Goal: Navigation & Orientation: Find specific page/section

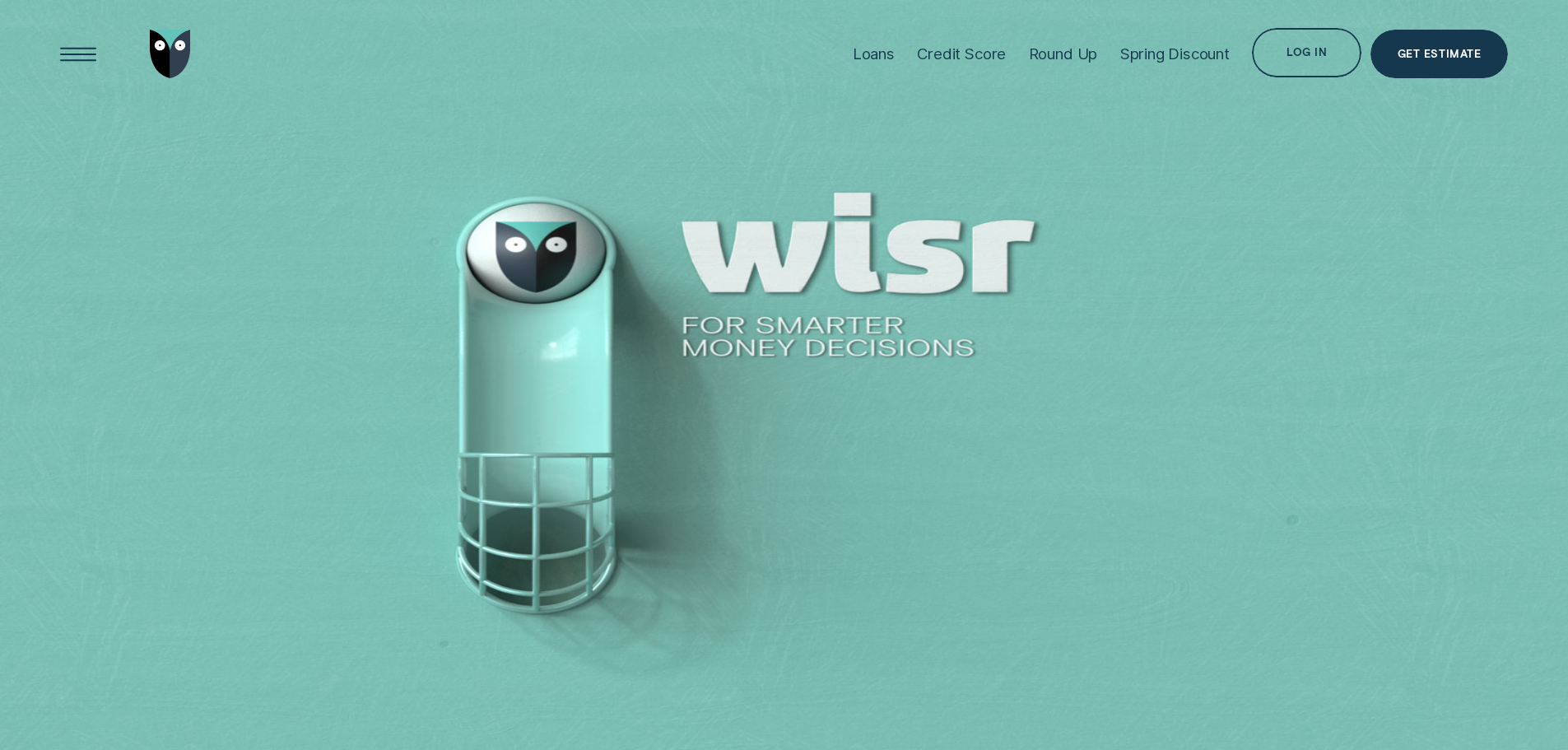
click at [1307, 53] on div "Log in" at bounding box center [1307, 55] width 41 height 10
click at [1297, 44] on div "Log in" at bounding box center [1307, 53] width 109 height 50
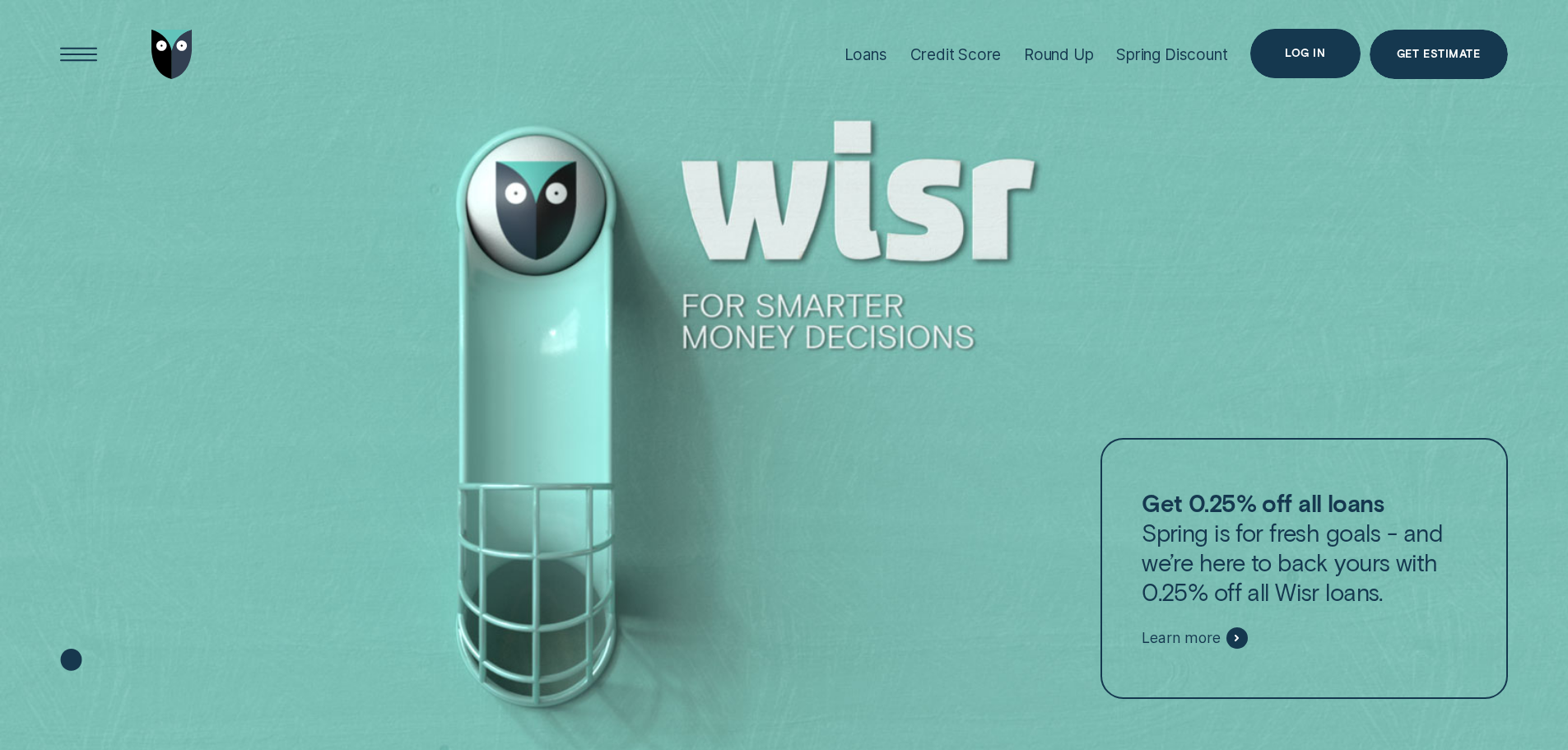
click at [1272, 59] on div "Log in" at bounding box center [1306, 54] width 110 height 50
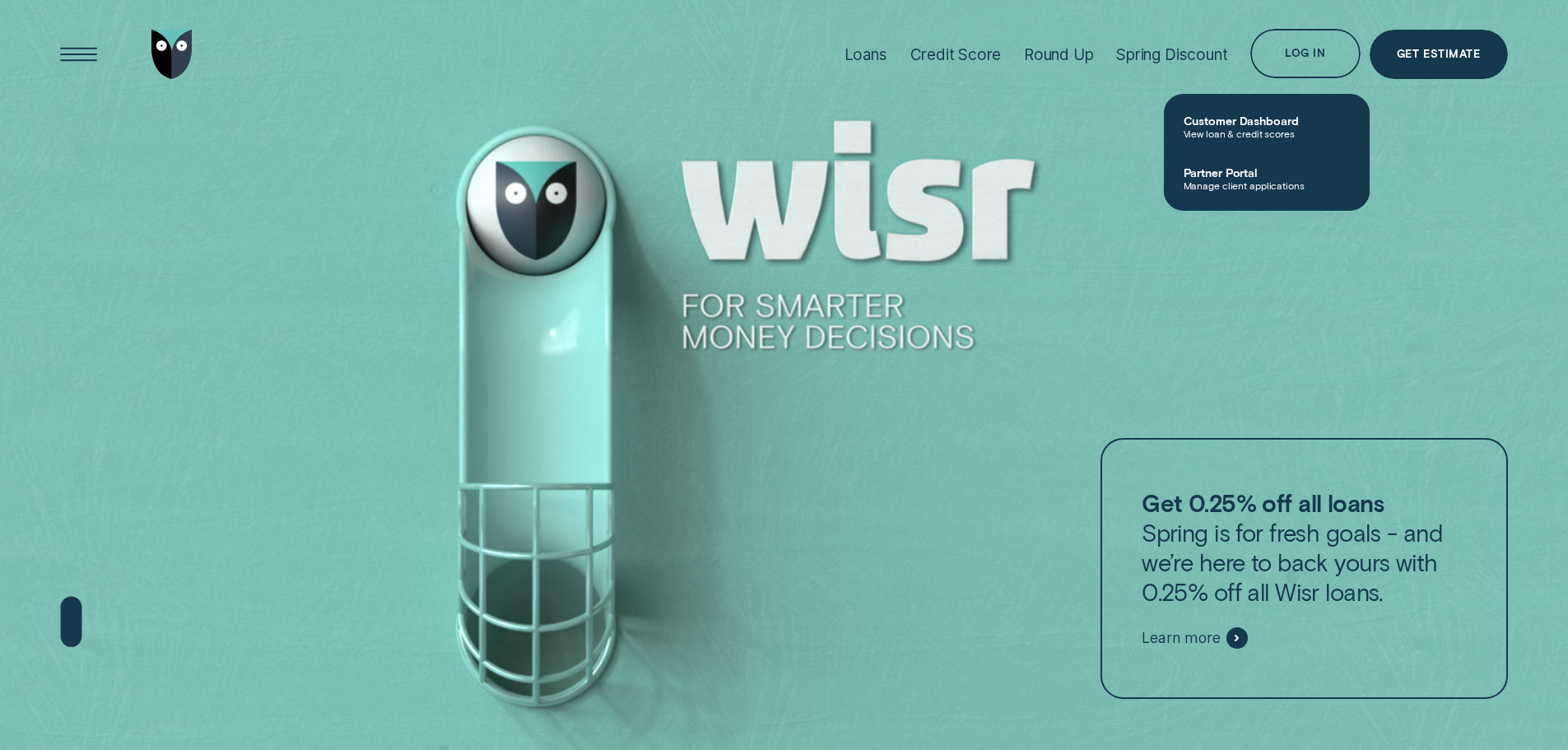
click at [1237, 113] on span "Customer Dashboard" at bounding box center [1267, 121] width 167 height 14
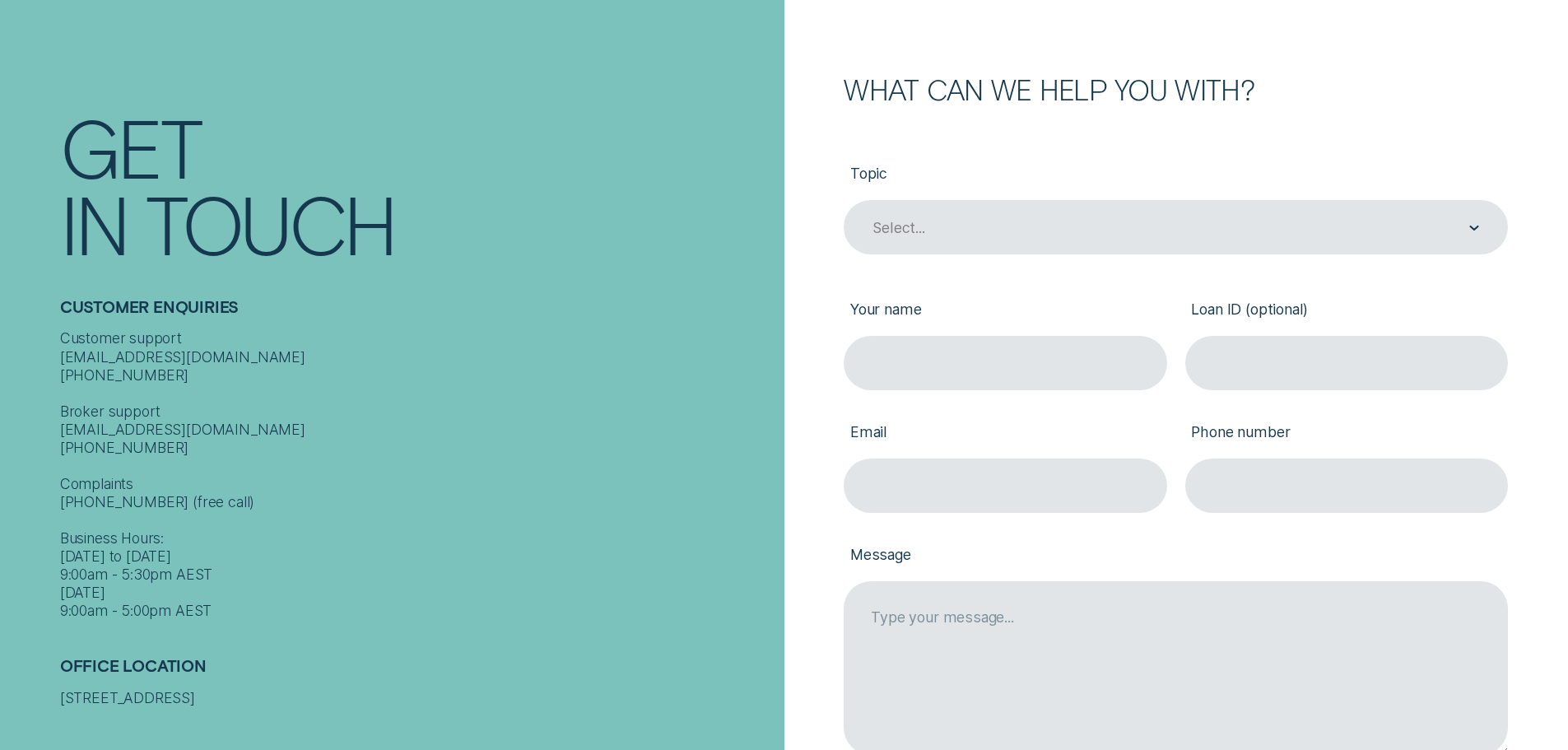
scroll to position [576, 0]
